Goal: Find specific page/section: Find specific page/section

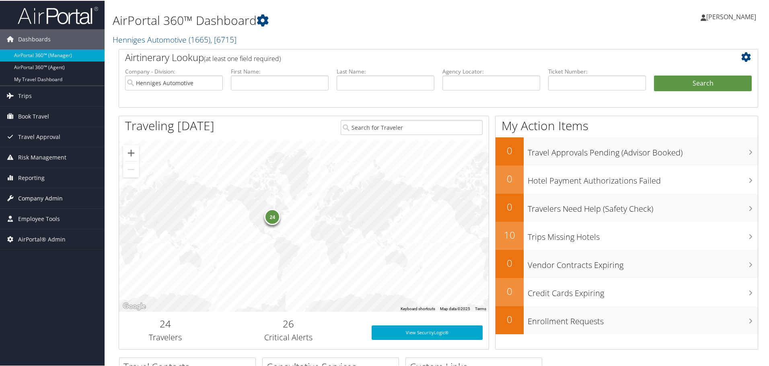
click at [28, 194] on span "Company Admin" at bounding box center [40, 198] width 45 height 20
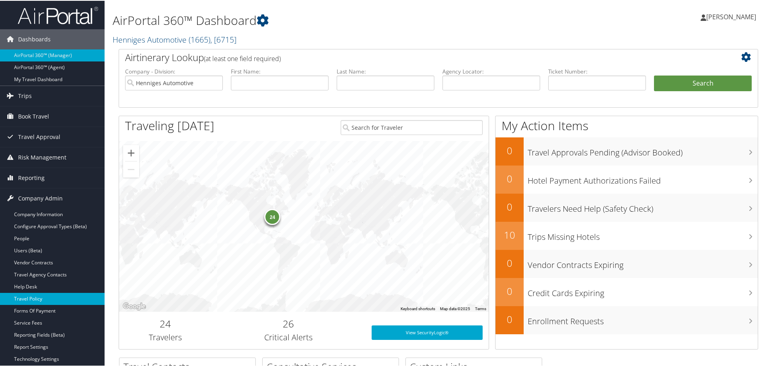
click at [26, 296] on link "Travel Policy" at bounding box center [52, 298] width 105 height 12
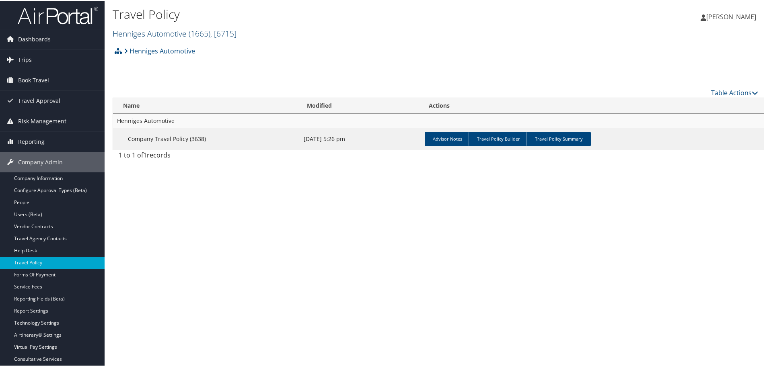
click at [149, 34] on link "Henniges Automotive ( 1665 ) , [ 6715 ]" at bounding box center [175, 32] width 124 height 11
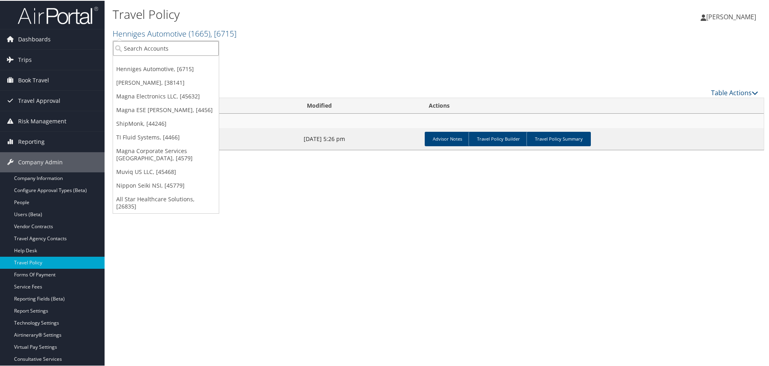
click at [143, 49] on input "search" at bounding box center [166, 47] width 106 height 15
type input "2710"
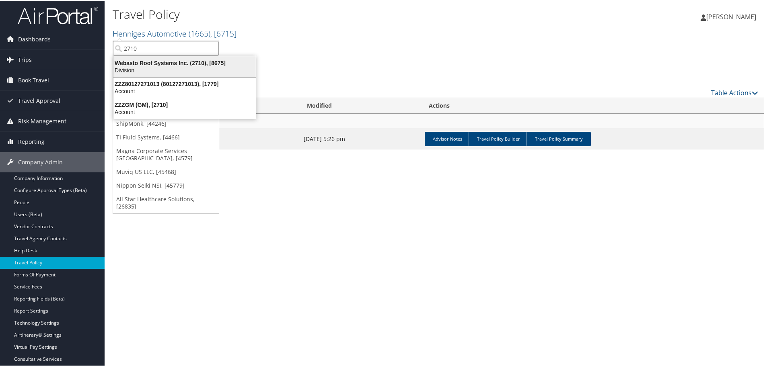
click at [142, 65] on div "Webasto Roof Systems Inc. (2710), [8675]" at bounding box center [185, 62] width 152 height 7
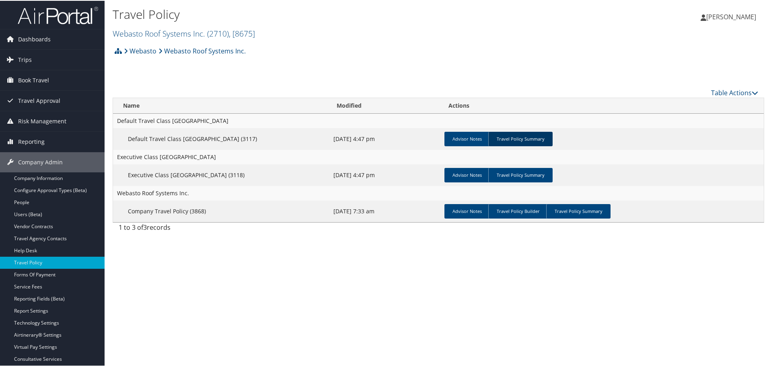
click at [533, 137] on link "Travel Policy Summary" at bounding box center [520, 138] width 64 height 14
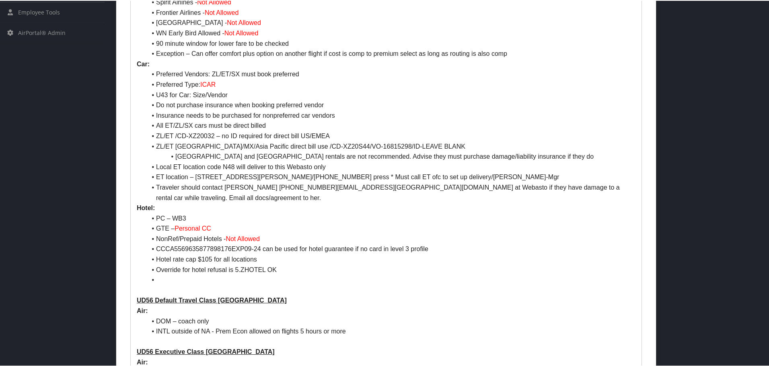
scroll to position [402, 0]
